Goal: Use online tool/utility: Utilize a website feature to perform a specific function

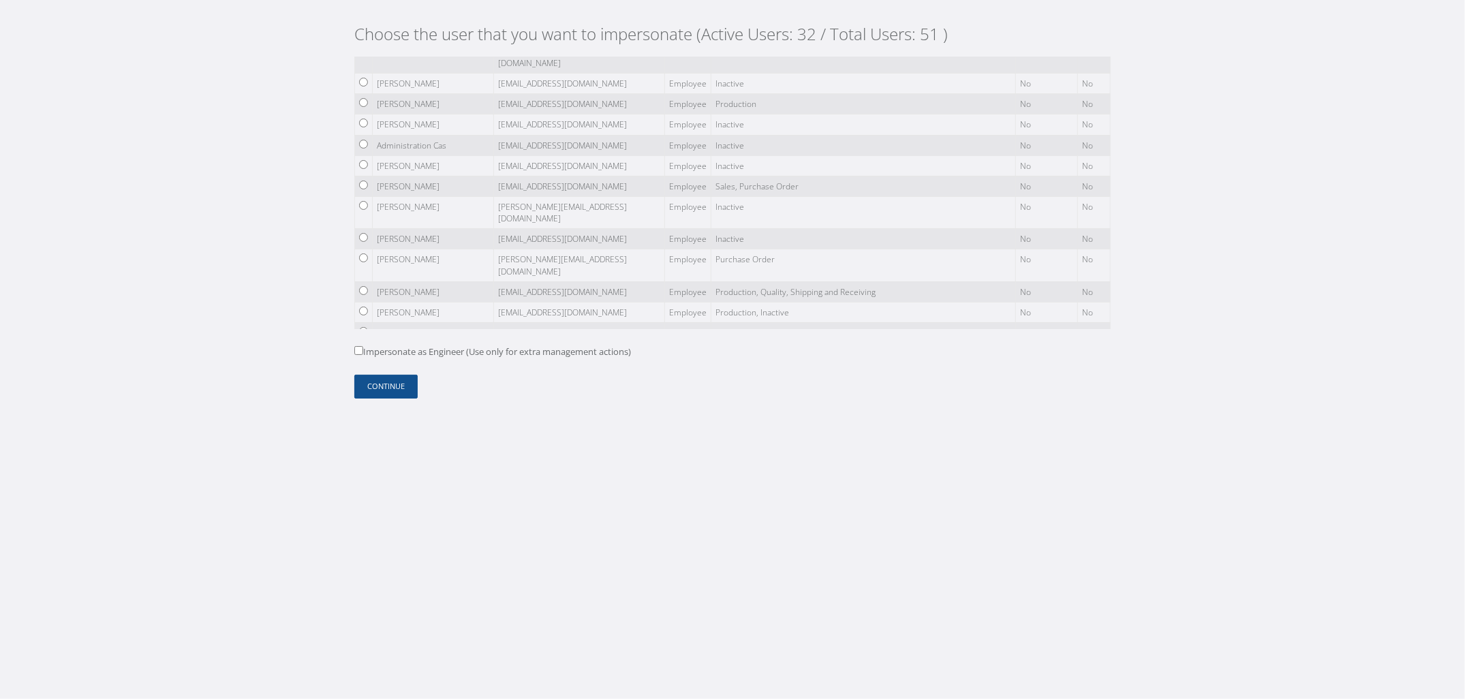
scroll to position [902, 0]
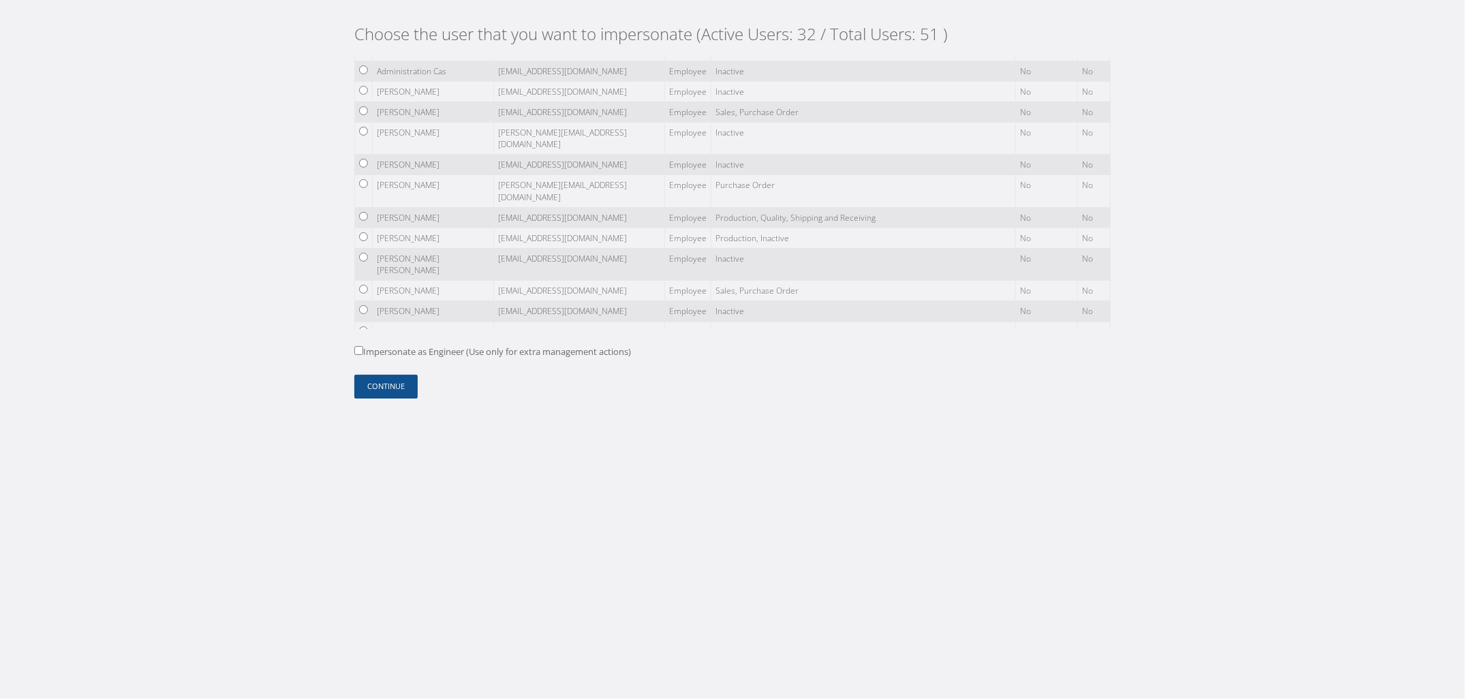
click at [419, 352] on label "Impersonate as Engineer (Use only for extra management actions)" at bounding box center [492, 352] width 277 height 14
click at [363, 352] on input "Impersonate as Engineer (Use only for extra management actions)" at bounding box center [358, 350] width 9 height 9
checkbox input "true"
click at [388, 400] on div "Choose the user that you want to impersonate (Active Users: 32 / Total Users: 5…" at bounding box center [732, 215] width 777 height 431
click at [386, 390] on button "Continue" at bounding box center [385, 387] width 63 height 24
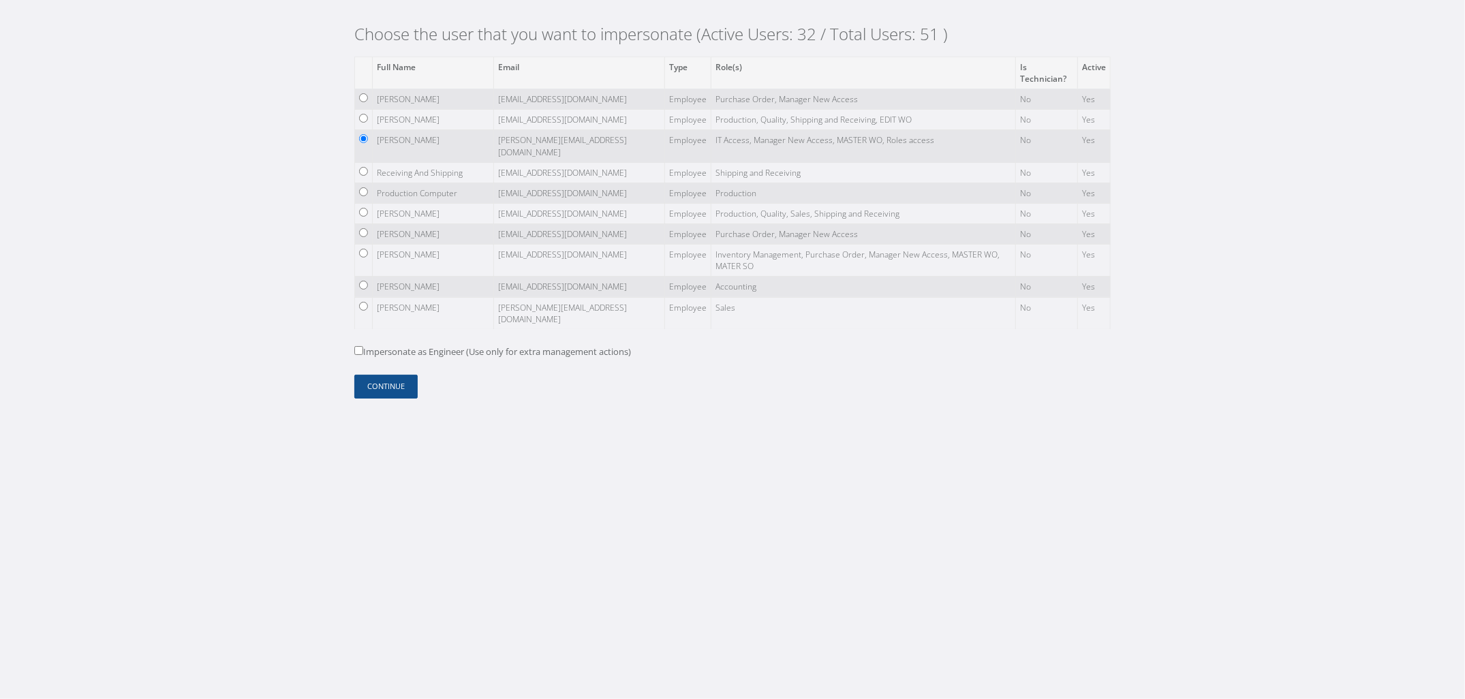
click at [371, 354] on label "Impersonate as Engineer (Use only for extra management actions)" at bounding box center [492, 352] width 277 height 14
click at [363, 354] on input "Impersonate as Engineer (Use only for extra management actions)" at bounding box center [358, 350] width 9 height 9
checkbox input "true"
click at [388, 388] on button "Continue" at bounding box center [385, 387] width 63 height 24
